Goal: Information Seeking & Learning: Learn about a topic

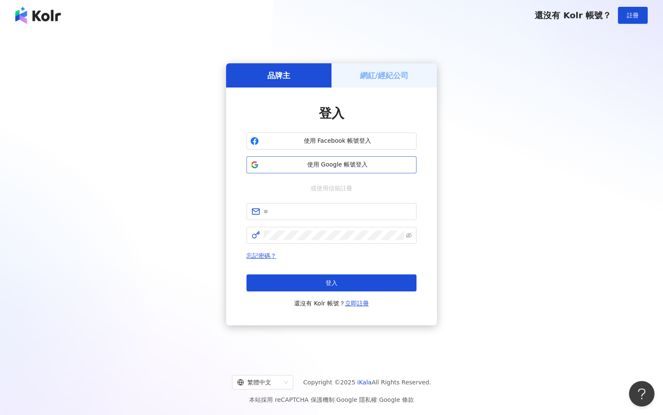
click at [359, 165] on span "使用 Google 帳號登入" at bounding box center [337, 165] width 150 height 8
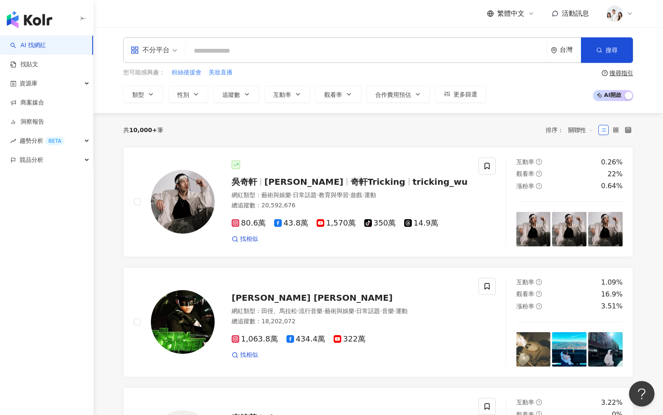
click at [296, 49] on input "search" at bounding box center [366, 51] width 354 height 16
paste input "***"
type input "***"
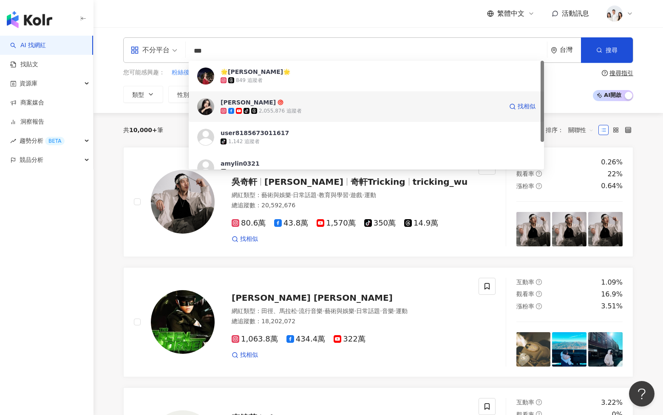
click at [300, 107] on div "tiktok-icon 2,055,876 追蹤者" at bounding box center [361, 111] width 282 height 8
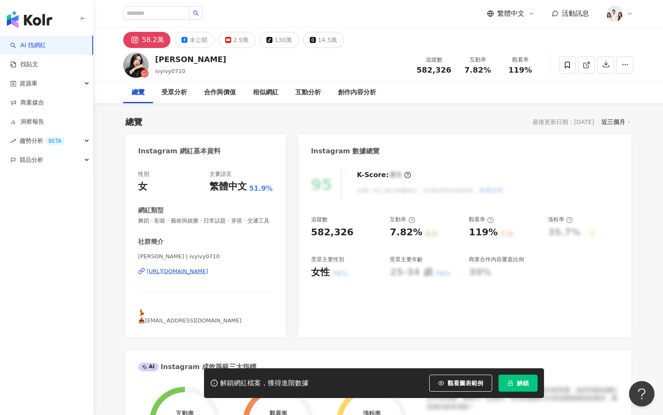
click at [526, 387] on button "解鎖" at bounding box center [517, 383] width 39 height 17
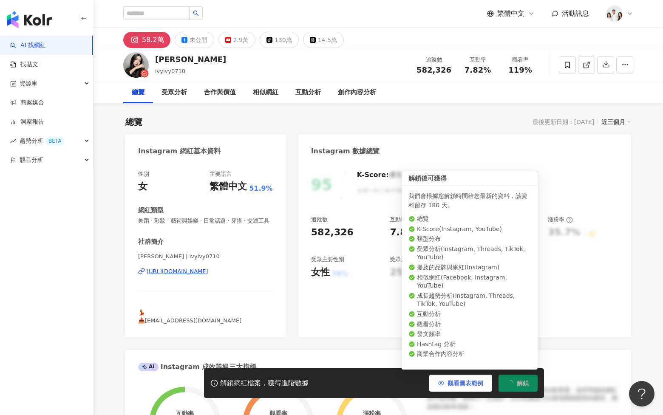
click at [472, 381] on span "觀看圖表範例" at bounding box center [465, 383] width 36 height 7
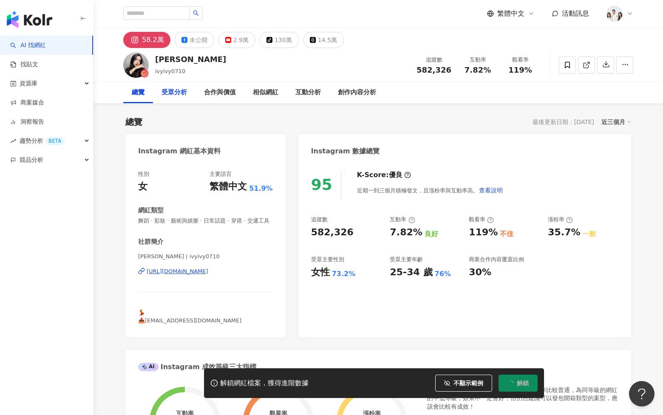
click at [186, 97] on div "受眾分析" at bounding box center [174, 92] width 42 height 21
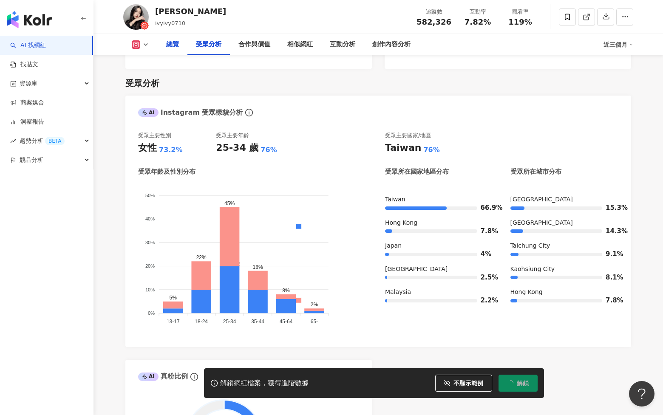
click at [169, 53] on div "總覽" at bounding box center [173, 44] width 30 height 21
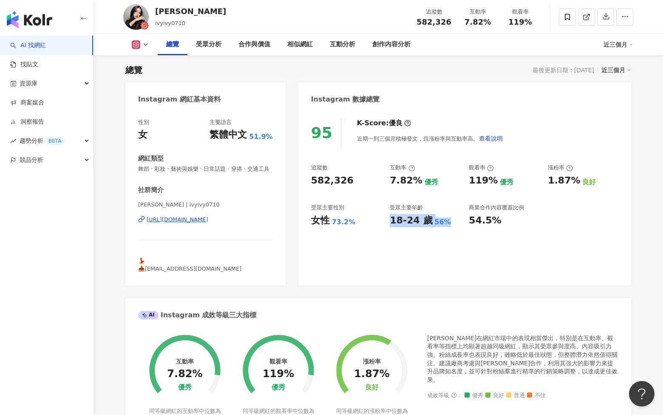
drag, startPoint x: 390, startPoint y: 221, endPoint x: 446, endPoint y: 221, distance: 56.1
click at [446, 221] on div "18-24 歲 56%" at bounding box center [424, 220] width 71 height 13
copy div "18-24 歲 56%"
drag, startPoint x: 313, startPoint y: 224, endPoint x: 378, endPoint y: 224, distance: 65.8
click at [378, 224] on div "女性 73.2%" at bounding box center [346, 220] width 71 height 13
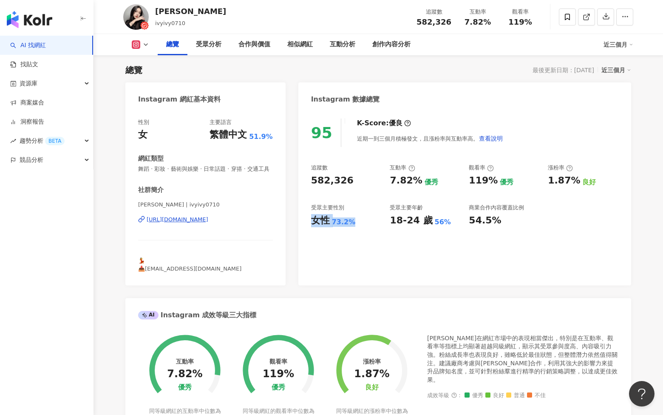
copy div "女性 73.2%"
